Goal: Download file/media

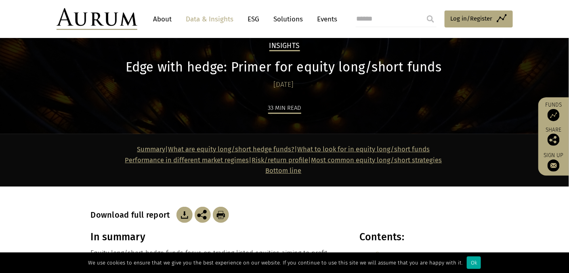
scroll to position [90, 0]
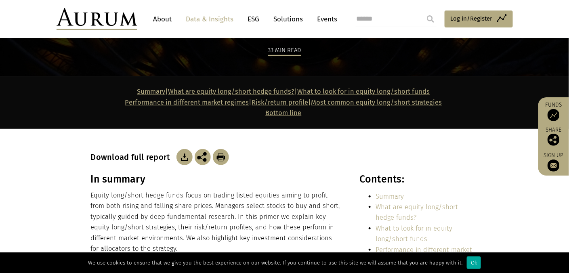
click at [178, 159] on img at bounding box center [185, 157] width 16 height 16
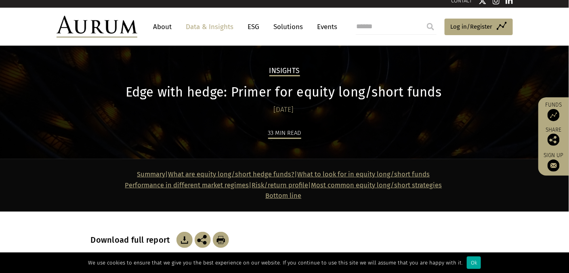
scroll to position [0, 0]
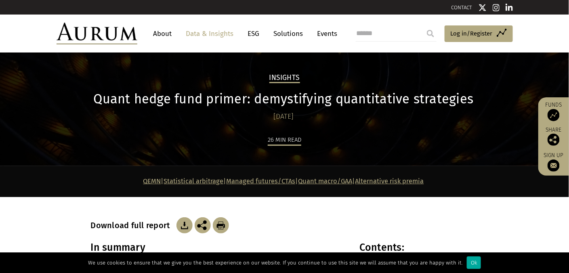
click at [183, 226] on img at bounding box center [185, 225] width 16 height 16
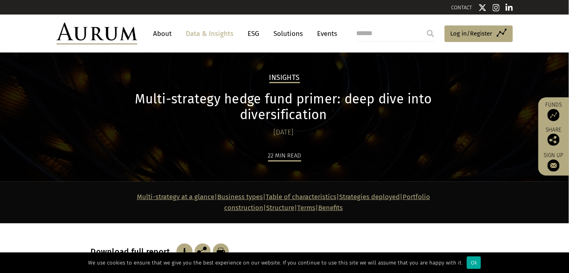
click at [182, 244] on img at bounding box center [185, 252] width 16 height 16
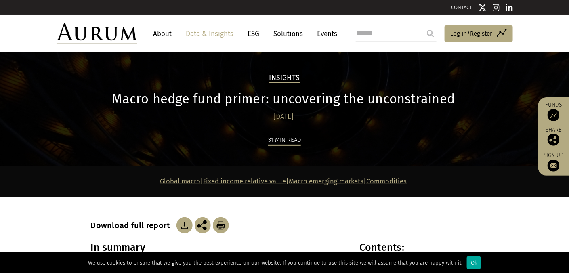
click at [180, 226] on img at bounding box center [185, 225] width 16 height 16
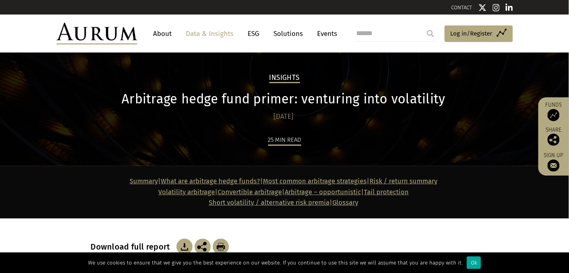
click at [183, 245] on img at bounding box center [185, 247] width 16 height 16
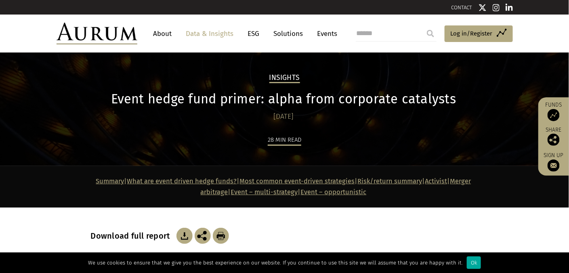
click at [179, 236] on img at bounding box center [185, 236] width 16 height 16
